Goal: Task Accomplishment & Management: Manage account settings

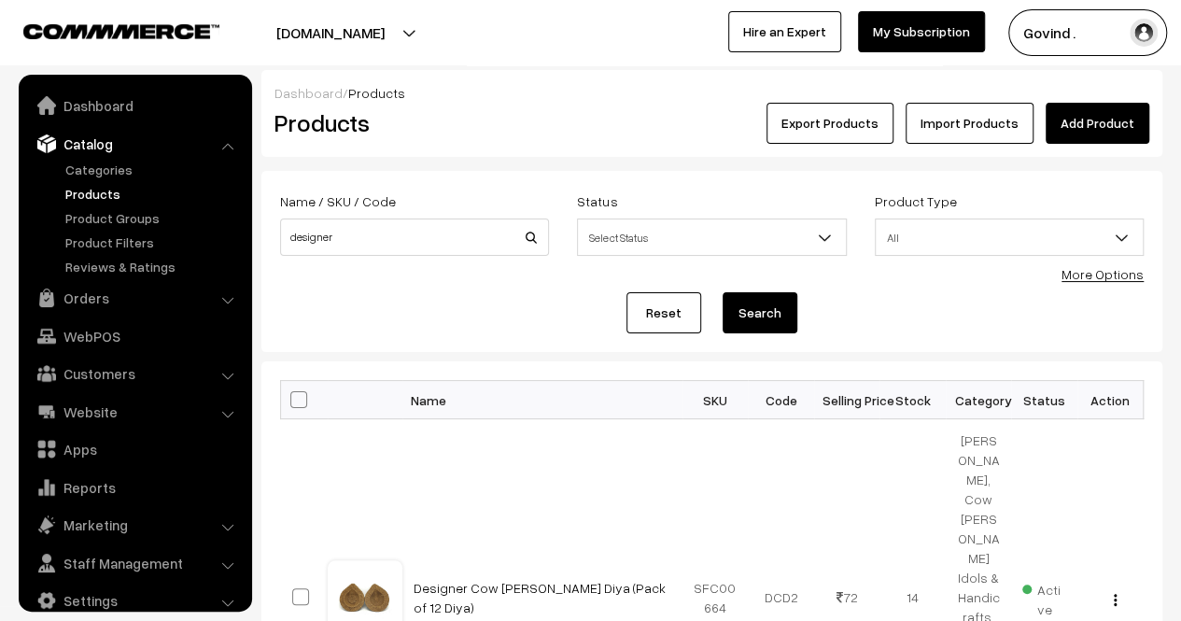
scroll to position [23, 0]
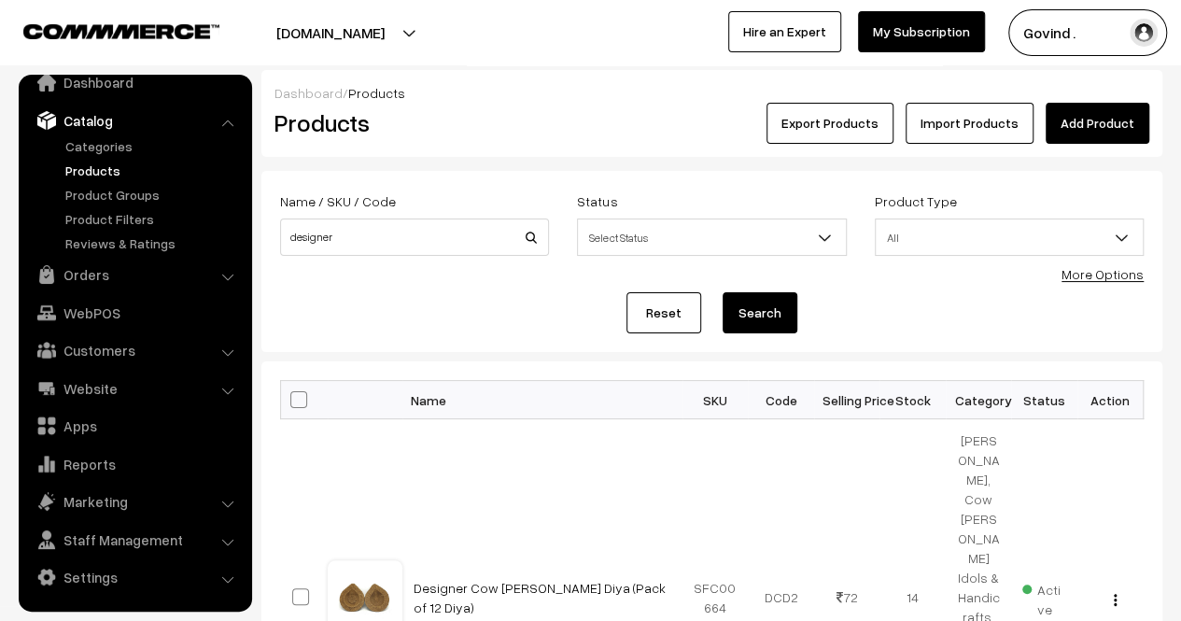
click at [98, 167] on link "Products" at bounding box center [153, 171] width 185 height 20
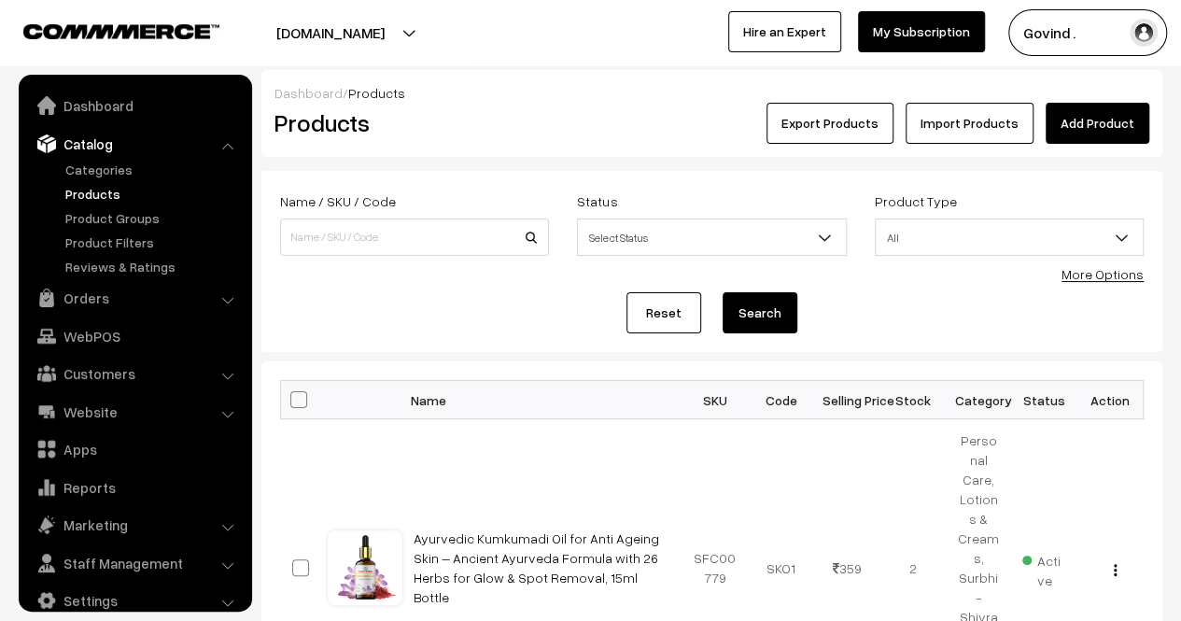
scroll to position [23, 0]
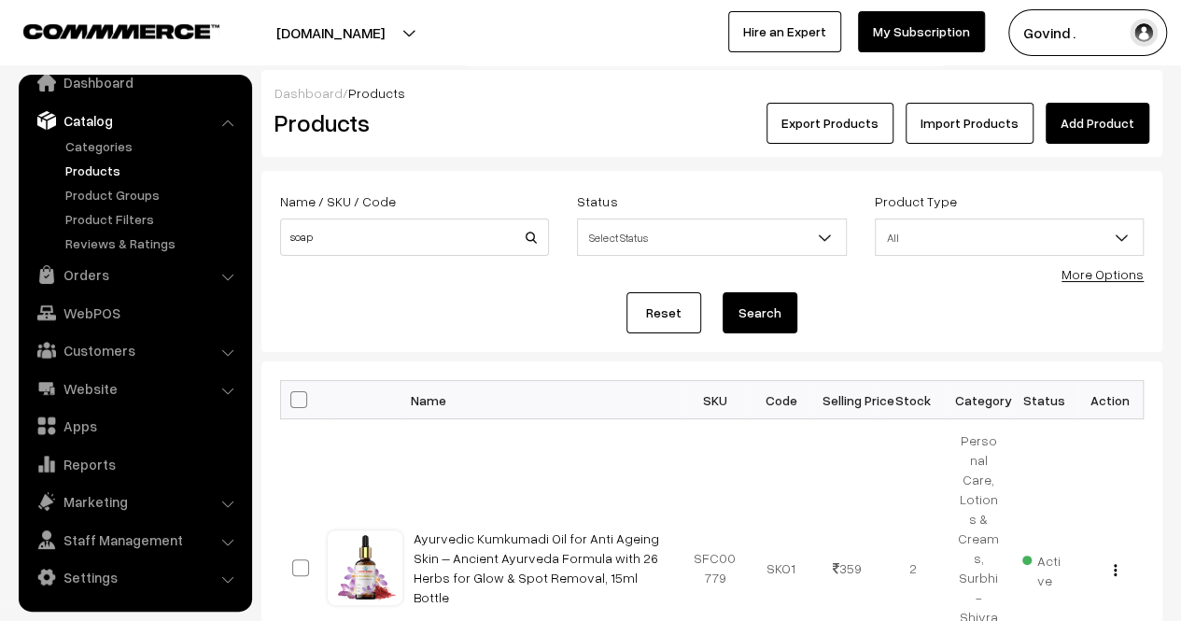
type input "soap"
click at [722, 292] on button "Search" at bounding box center [759, 312] width 75 height 41
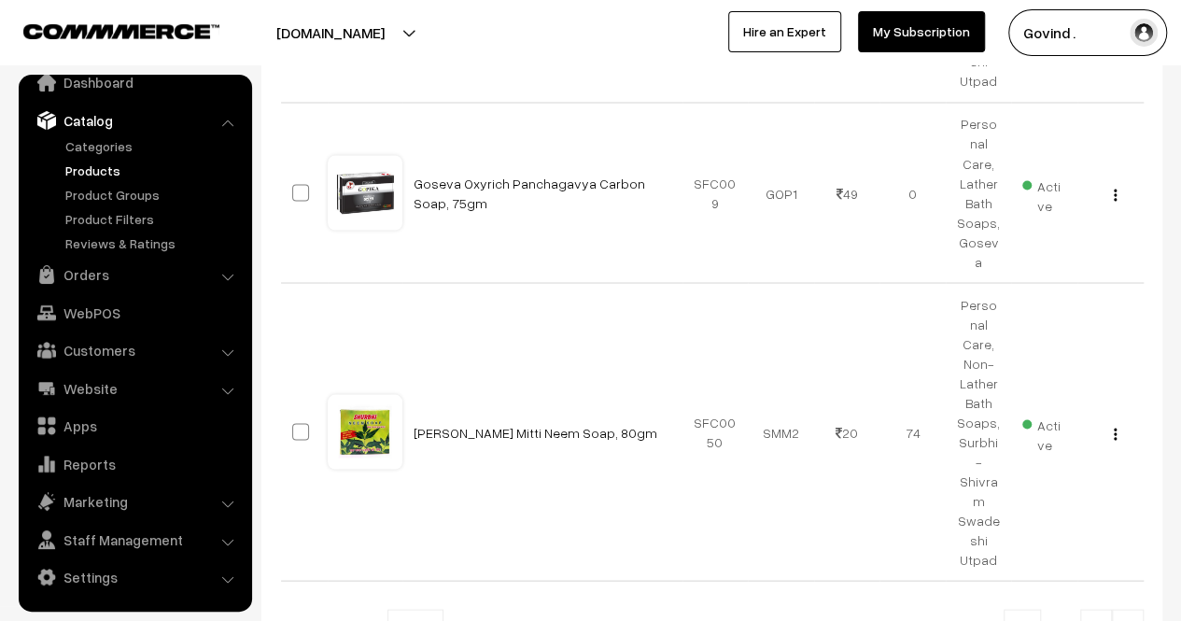
scroll to position [1649, 0]
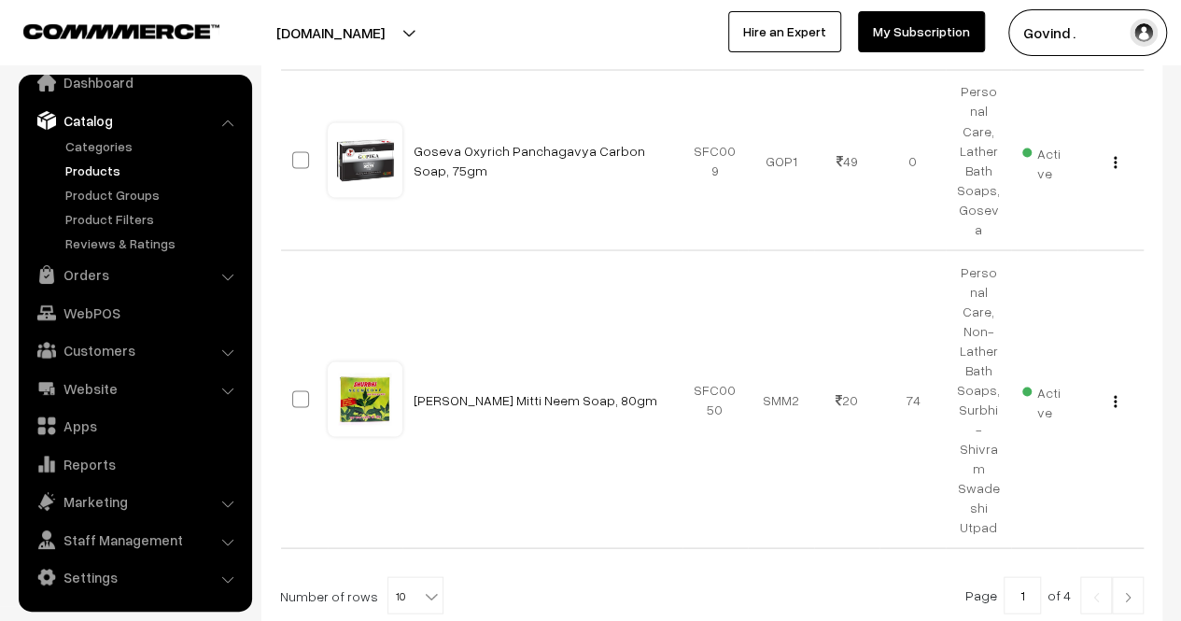
click at [1126, 576] on link at bounding box center [1128, 594] width 32 height 37
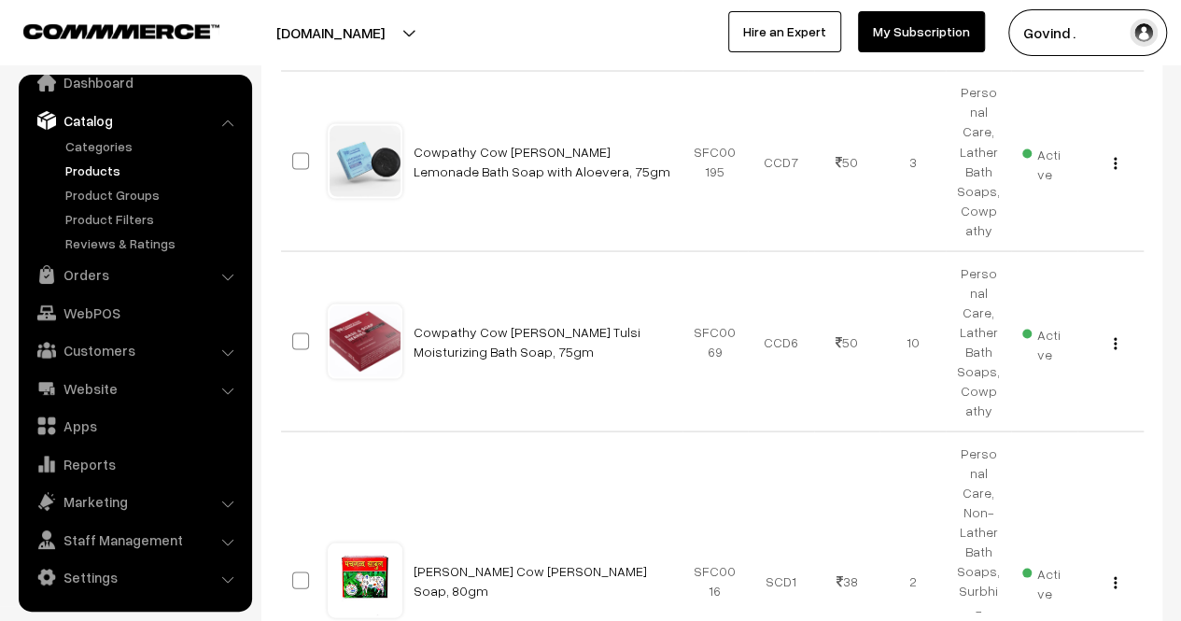
scroll to position [1671, 0]
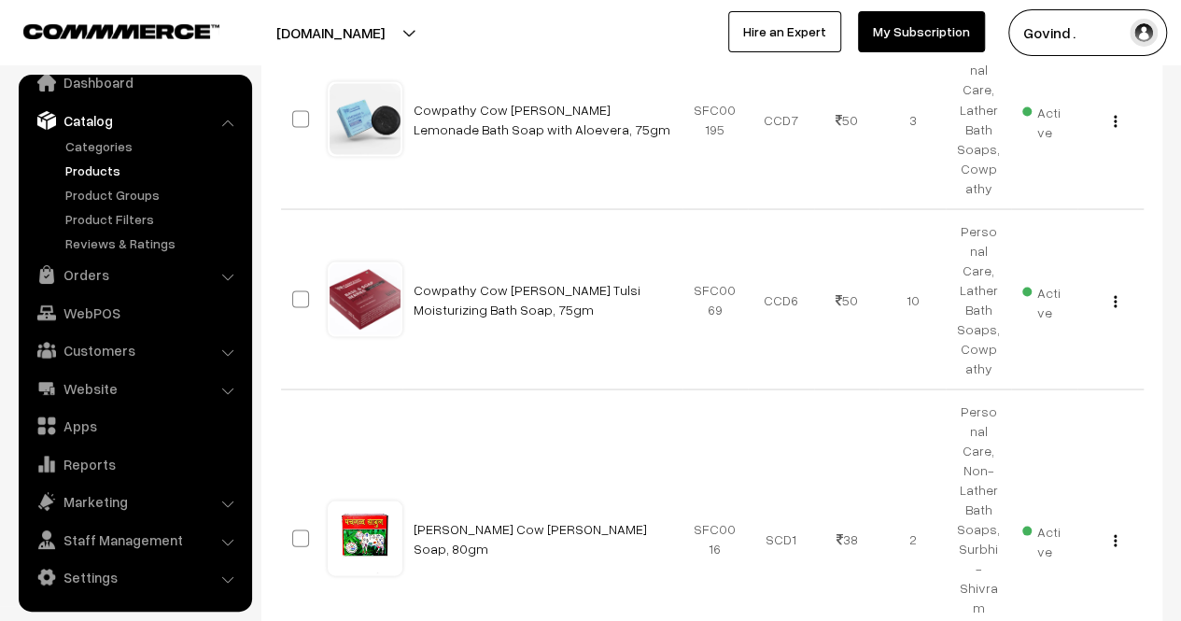
click at [220, 125] on link "Catalog" at bounding box center [134, 121] width 222 height 34
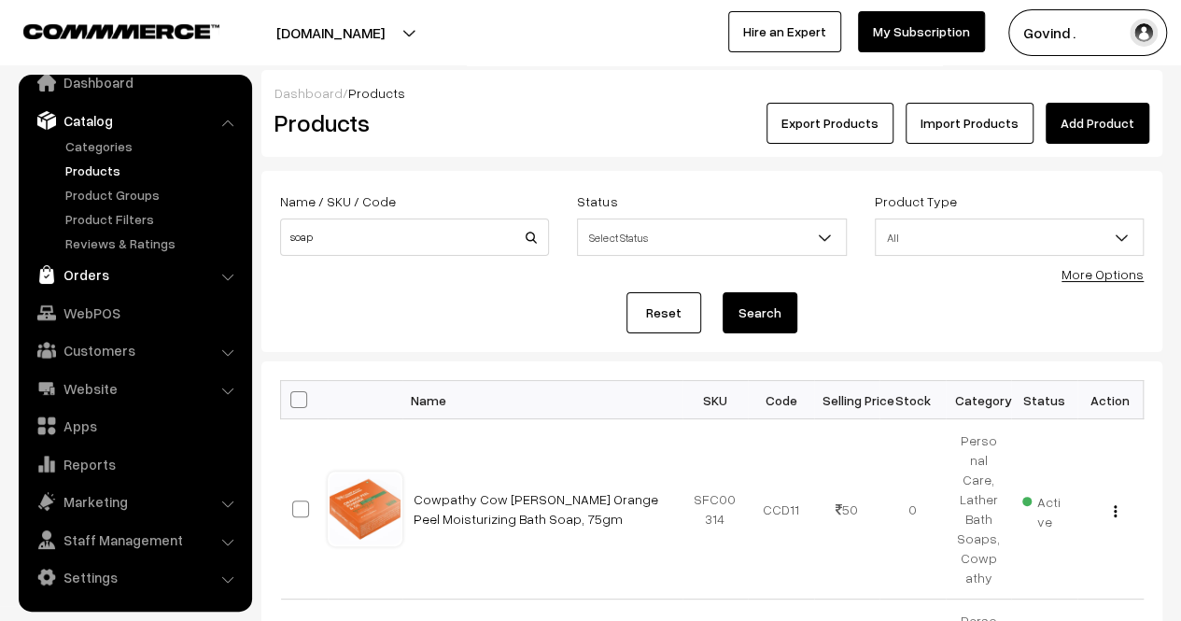
click at [95, 289] on link "Orders" at bounding box center [134, 275] width 222 height 34
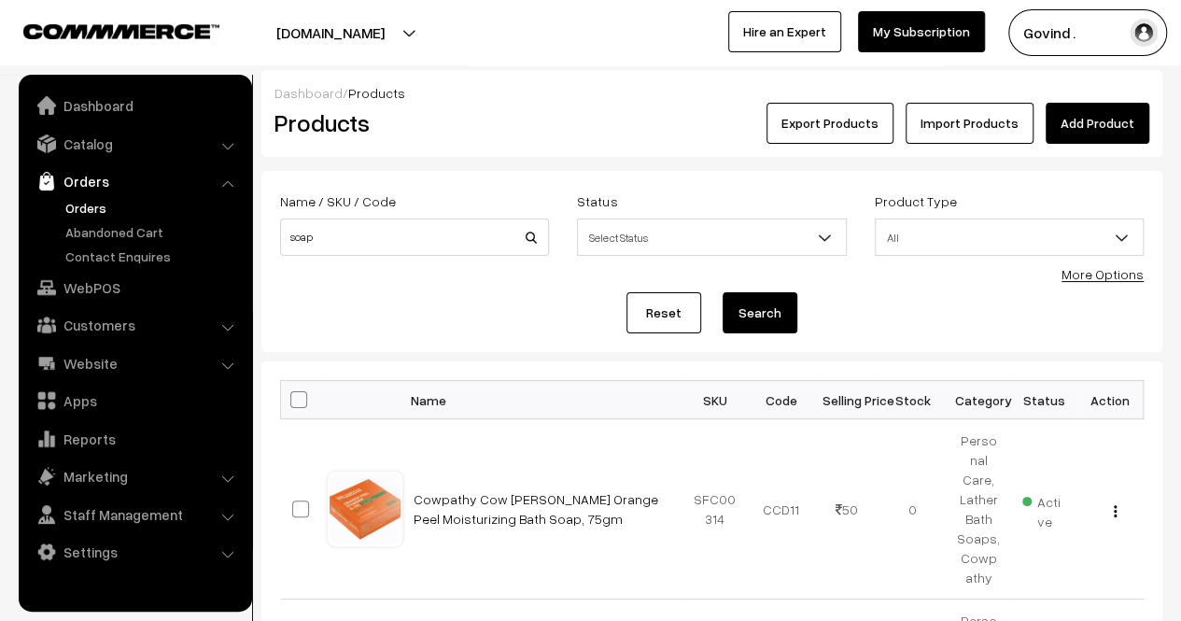
click at [105, 211] on link "Orders" at bounding box center [153, 208] width 185 height 20
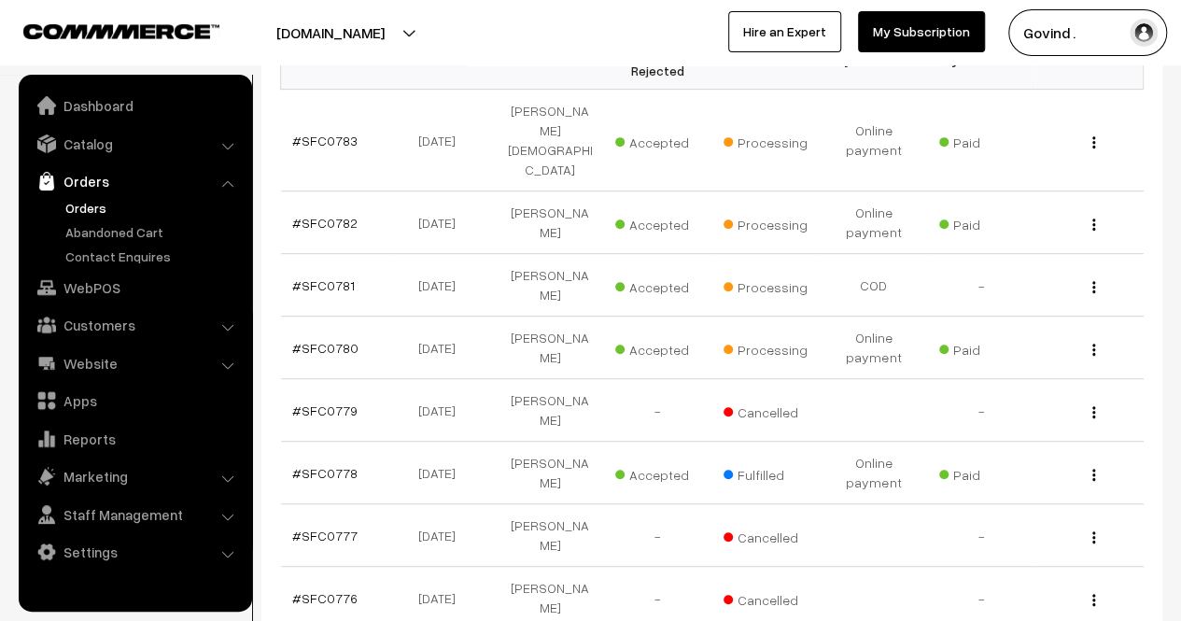
scroll to position [345, 0]
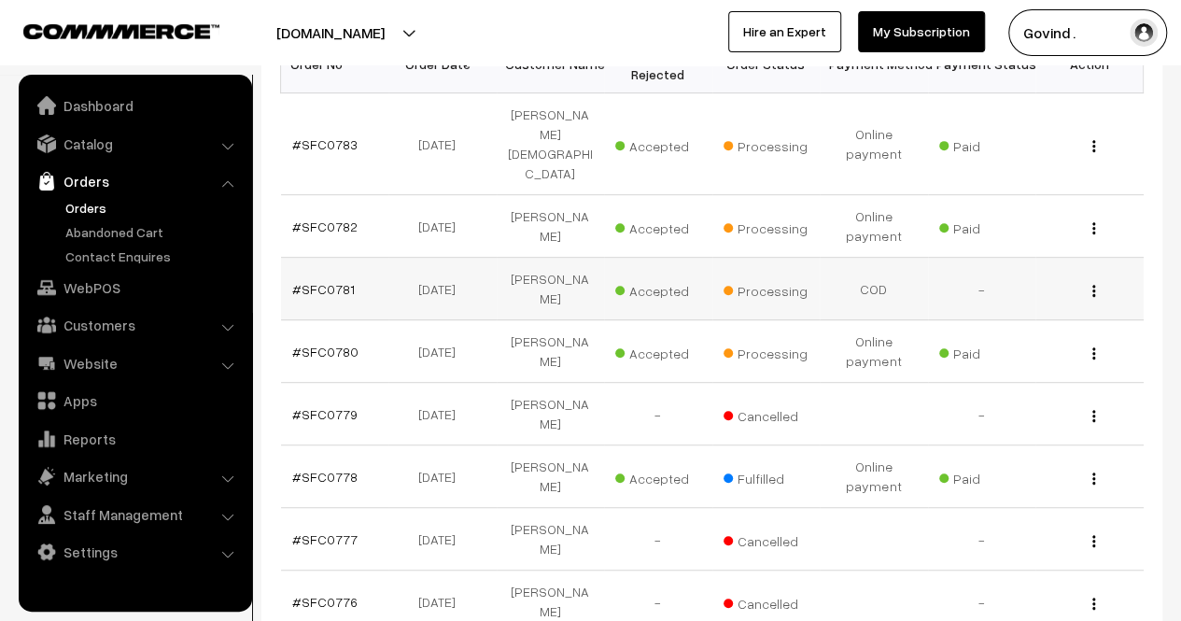
click at [1092, 285] on img "button" at bounding box center [1093, 291] width 3 height 12
click at [1017, 297] on link "View" at bounding box center [1011, 317] width 159 height 41
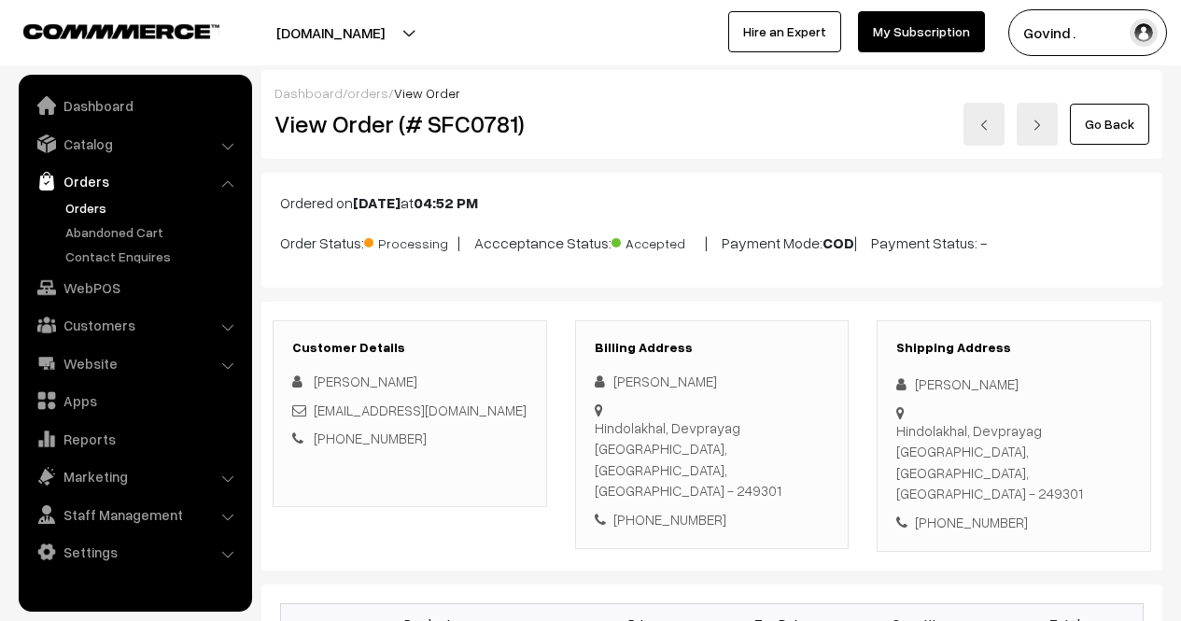
scroll to position [137, 0]
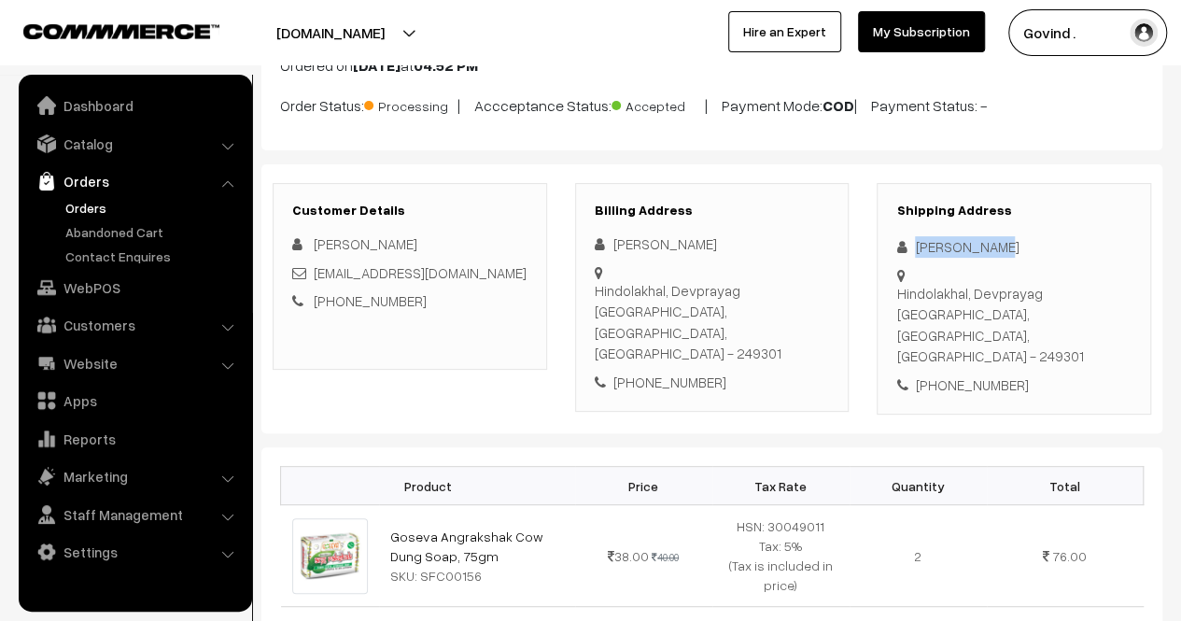
drag, startPoint x: 914, startPoint y: 247, endPoint x: 1062, endPoint y: 225, distance: 150.1
click at [1062, 225] on div "Shipping Address Aman Chauhan Hindolakhal, Devprayag Tehri Garhwal, Uttarakhand…" at bounding box center [1013, 299] width 274 height 232
copy div "Aman Chauhan"
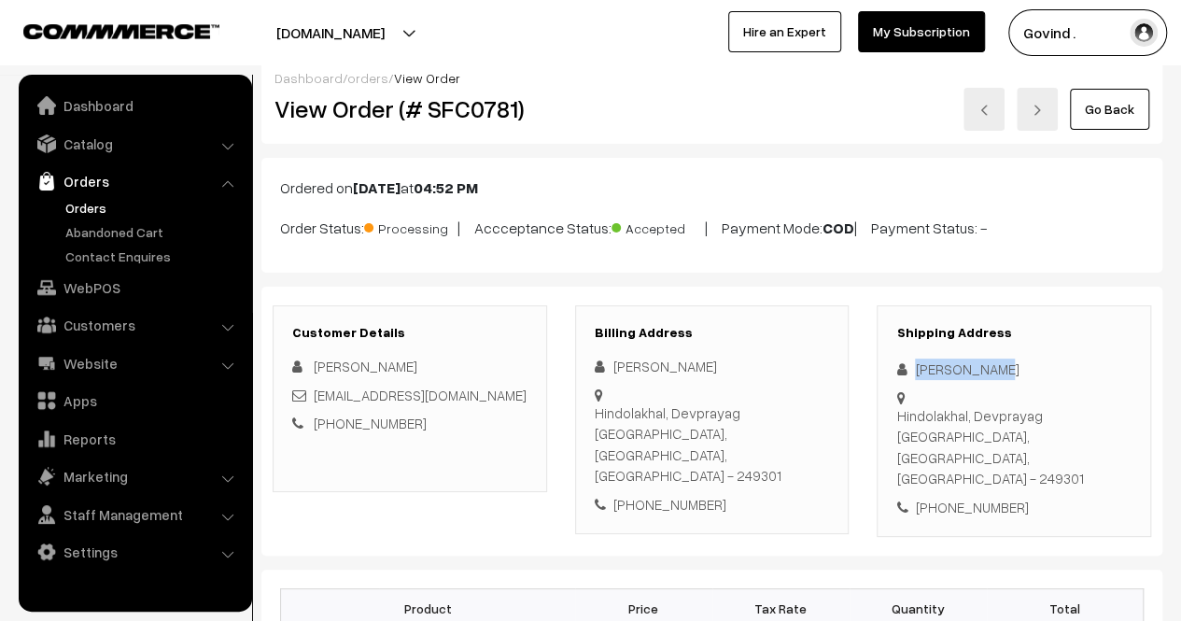
scroll to position [0, 0]
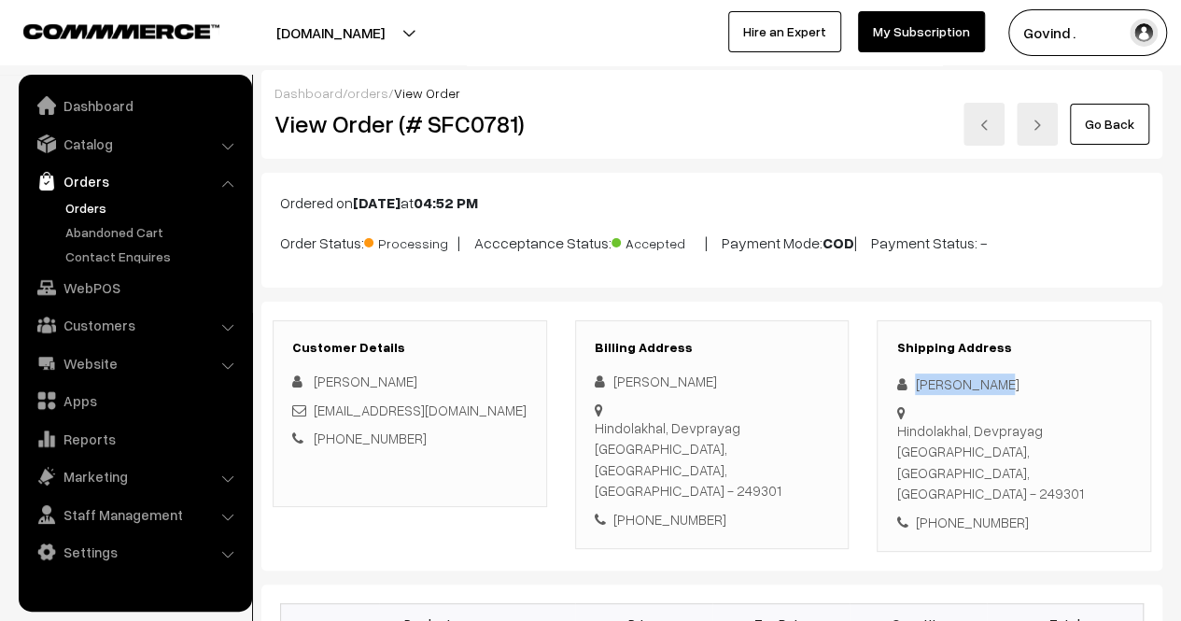
click at [1124, 137] on link "Go Back" at bounding box center [1109, 124] width 79 height 41
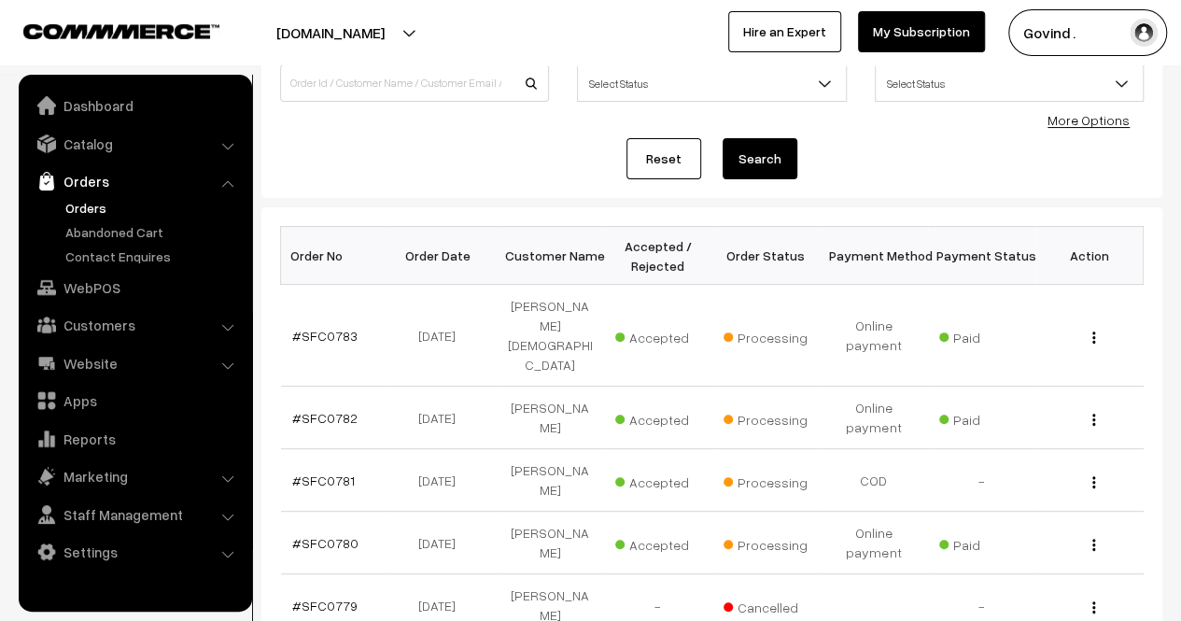
scroll to position [159, 0]
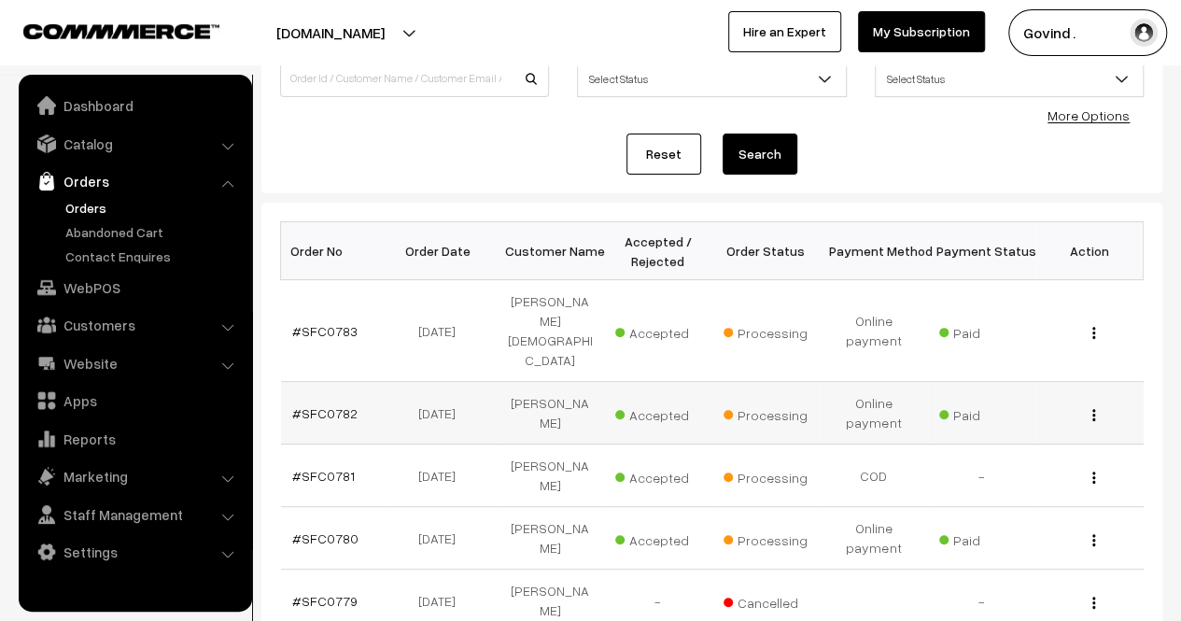
click at [1094, 409] on img "button" at bounding box center [1093, 415] width 3 height 12
click at [1036, 421] on link "View" at bounding box center [1011, 441] width 159 height 41
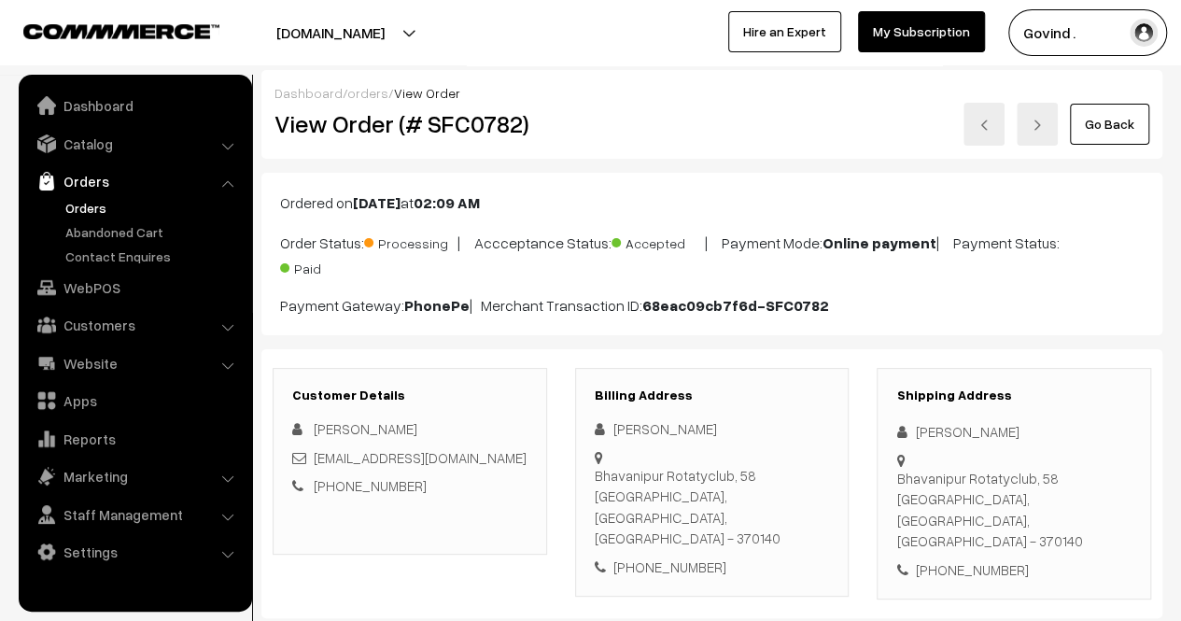
click at [937, 427] on div "[PERSON_NAME]" at bounding box center [1013, 431] width 235 height 21
copy div "[PERSON_NAME]"
click at [1126, 120] on link "Go Back" at bounding box center [1109, 124] width 79 height 41
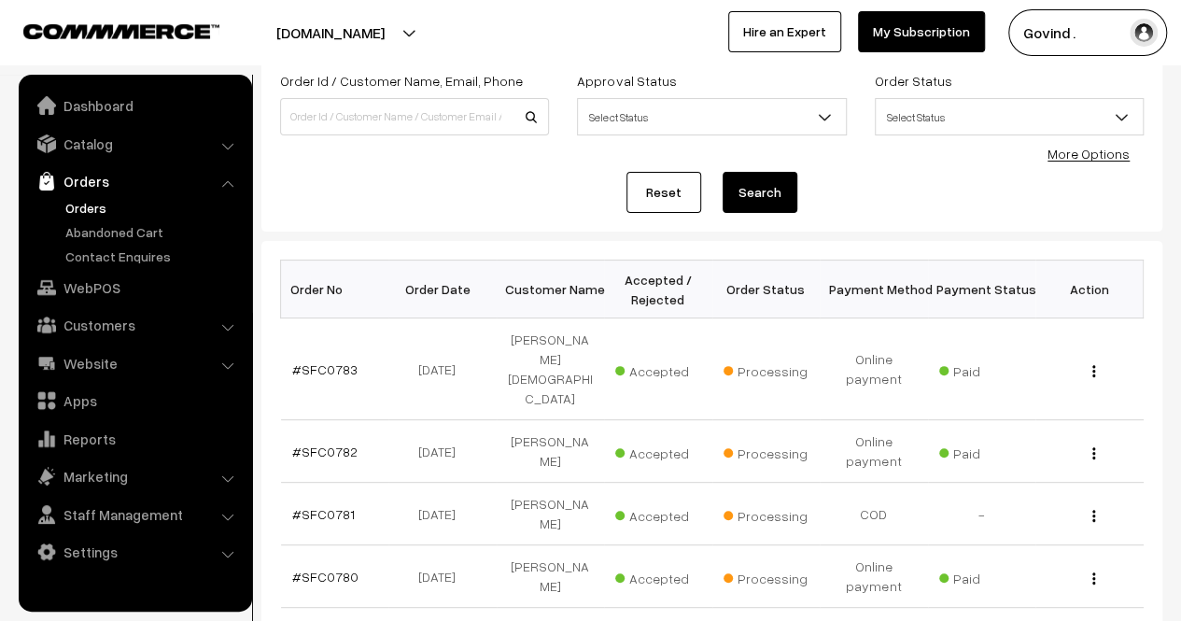
scroll to position [125, 0]
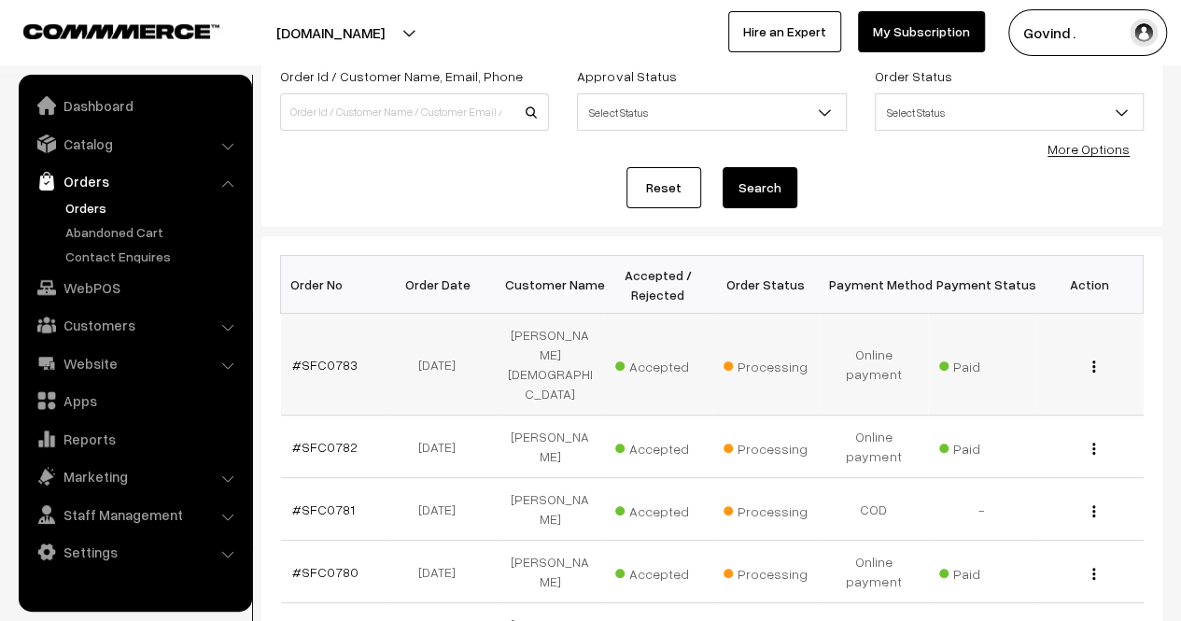
click at [1096, 355] on div "View" at bounding box center [1089, 365] width 86 height 20
click at [1094, 360] on img "button" at bounding box center [1093, 366] width 3 height 12
click at [1064, 372] on link "View" at bounding box center [1011, 392] width 159 height 41
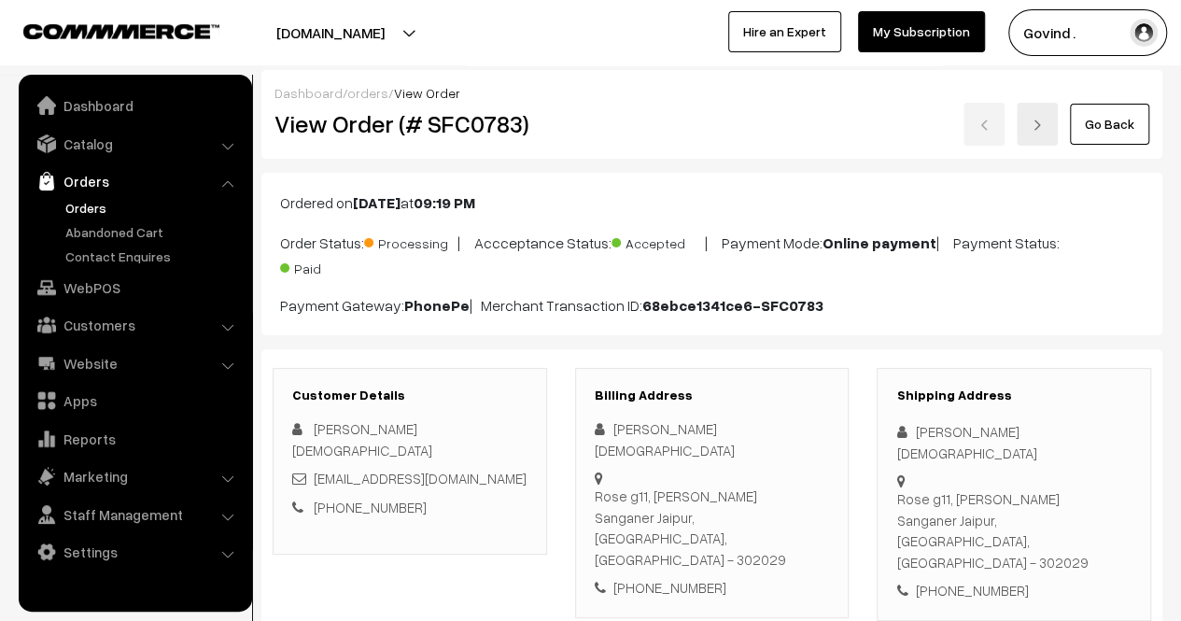
click at [952, 431] on div "Apoorva Jain" at bounding box center [1013, 442] width 235 height 42
copy div "Apoorva Jain"
click at [1111, 142] on link "Go Back" at bounding box center [1109, 124] width 79 height 41
